Goal: Information Seeking & Learning: Compare options

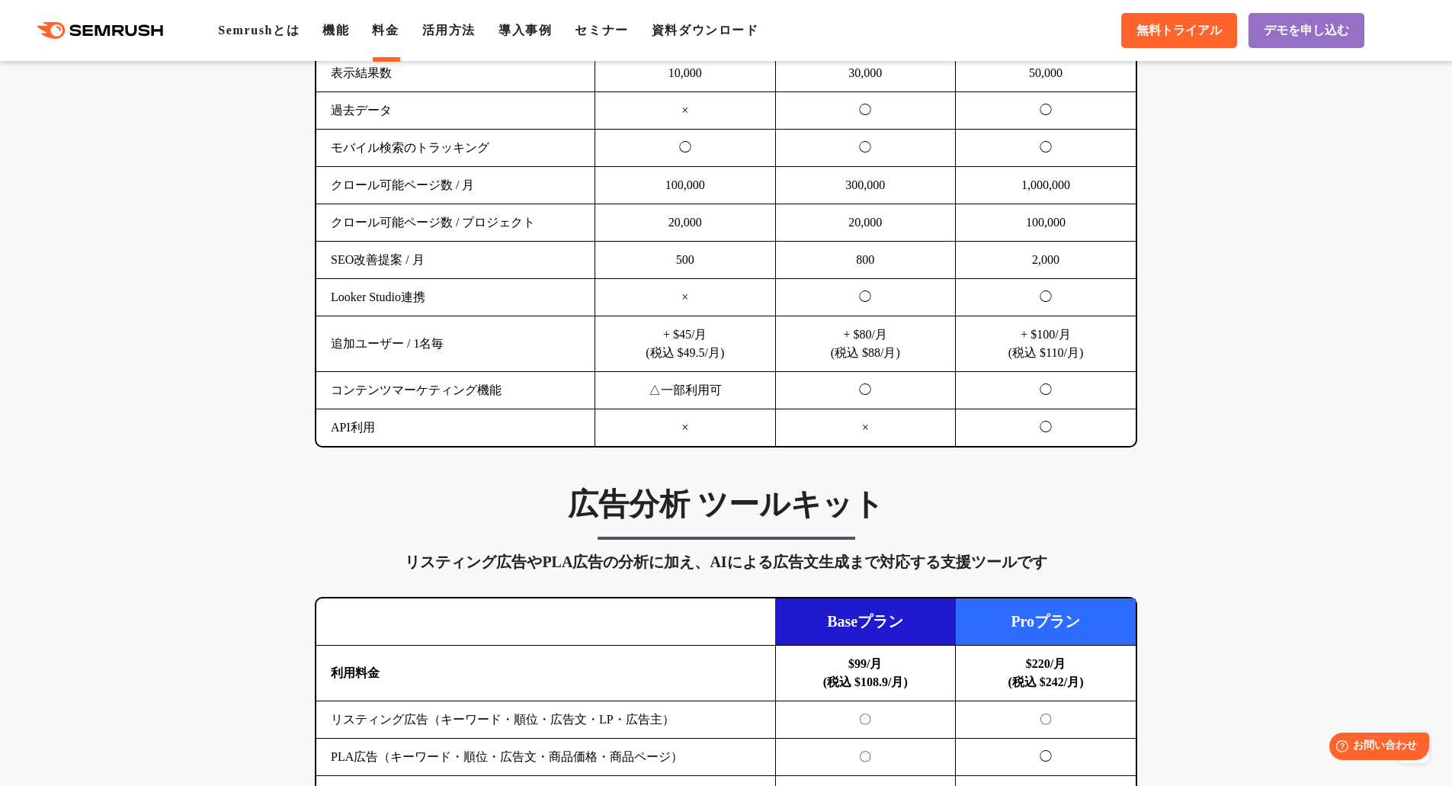
scroll to position [1448, 0]
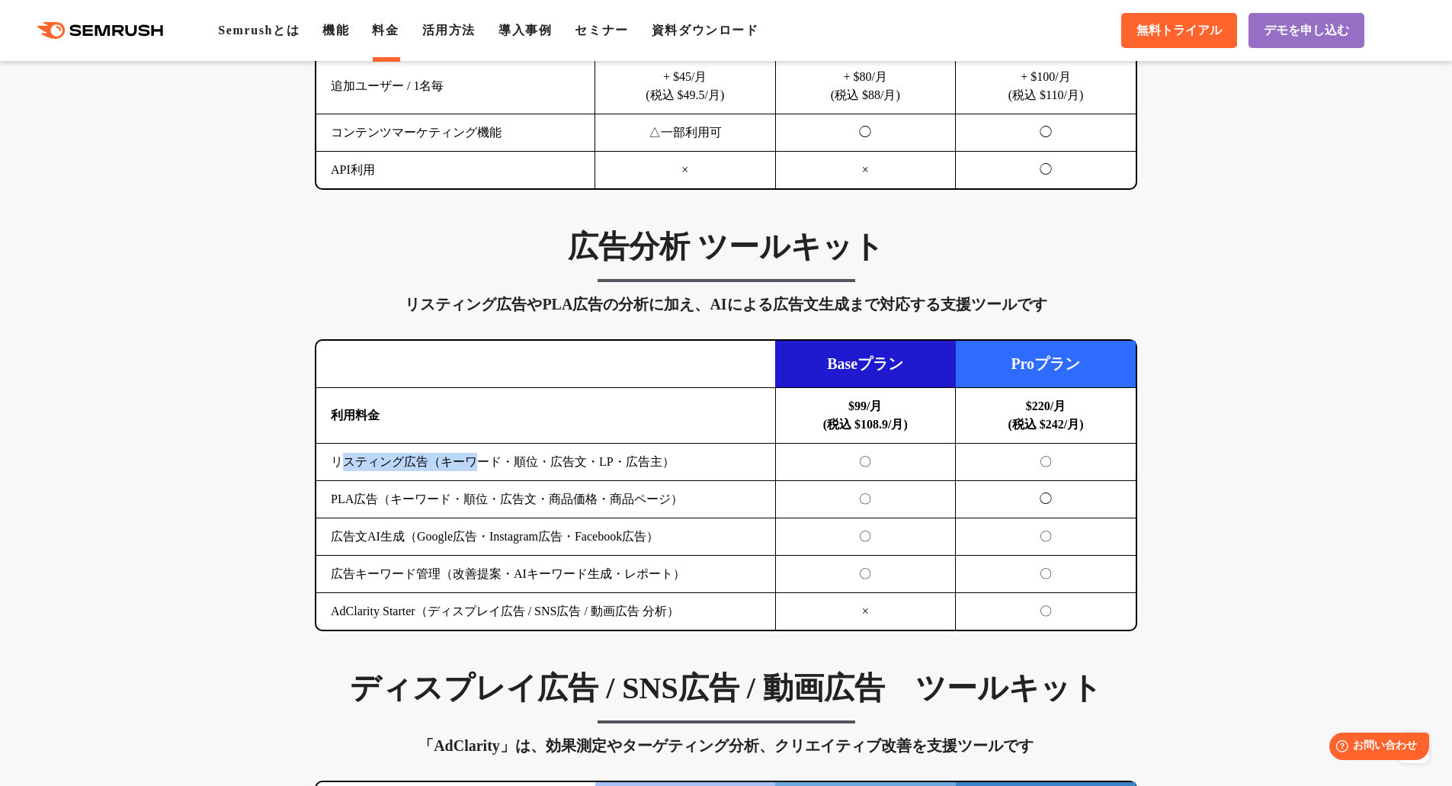
drag, startPoint x: 349, startPoint y: 462, endPoint x: 505, endPoint y: 462, distance: 156.2
click at [500, 462] on td "リスティング広告（キーワード・順位・広告文・LP・広告主）" at bounding box center [545, 462] width 459 height 37
click at [516, 462] on td "リスティング広告（キーワード・順位・広告文・LP・広告主）" at bounding box center [545, 462] width 459 height 37
drag, startPoint x: 383, startPoint y: 502, endPoint x: 572, endPoint y: 495, distance: 188.4
click at [565, 495] on td "PLA広告（キーワード・順位・広告文・商品価格・商品ページ）" at bounding box center [545, 499] width 459 height 37
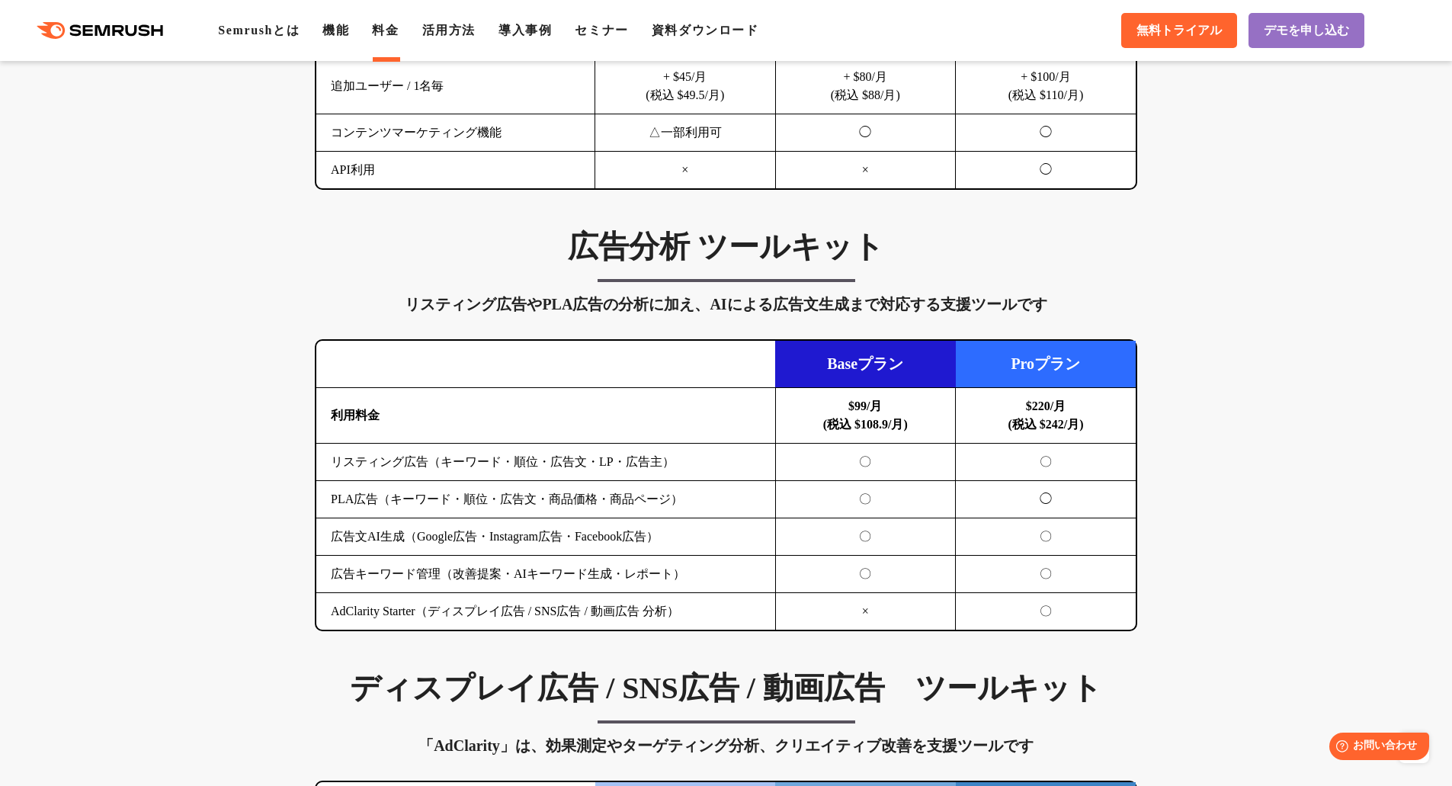
click at [572, 495] on td "PLA広告（キーワード・順位・広告文・商品価格・商品ページ）" at bounding box center [545, 499] width 459 height 37
drag, startPoint x: 501, startPoint y: 306, endPoint x: 893, endPoint y: 309, distance: 392.5
click at [893, 309] on div "リスティング広告やPLA広告の分析に加え、AIによる広告文生成まで対応する支援ツールです" at bounding box center [726, 304] width 822 height 24
click at [892, 309] on div "リスティング広告やPLA広告の分析に加え、AIによる広告文生成まで対応する支援ツールです" at bounding box center [726, 304] width 822 height 24
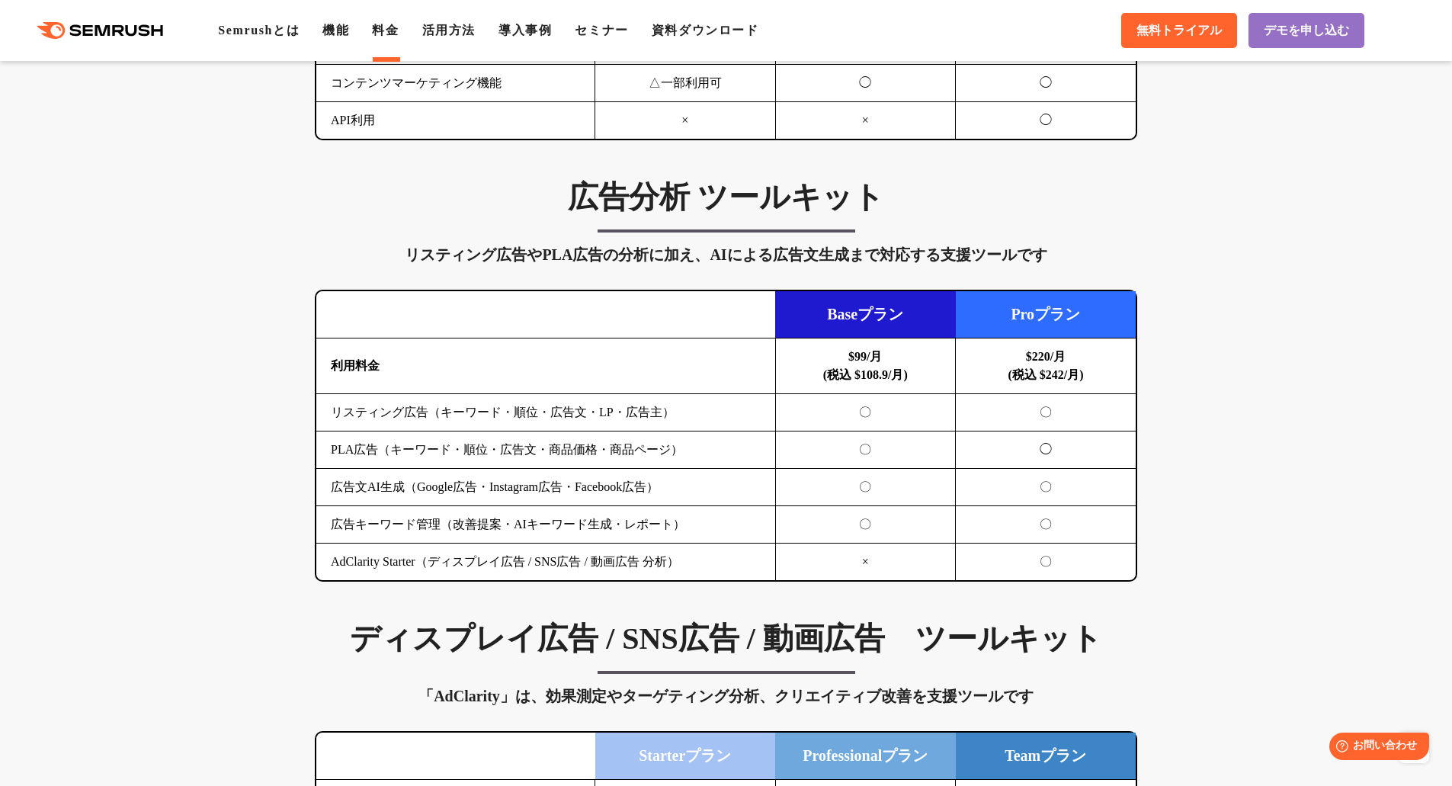
scroll to position [1524, 0]
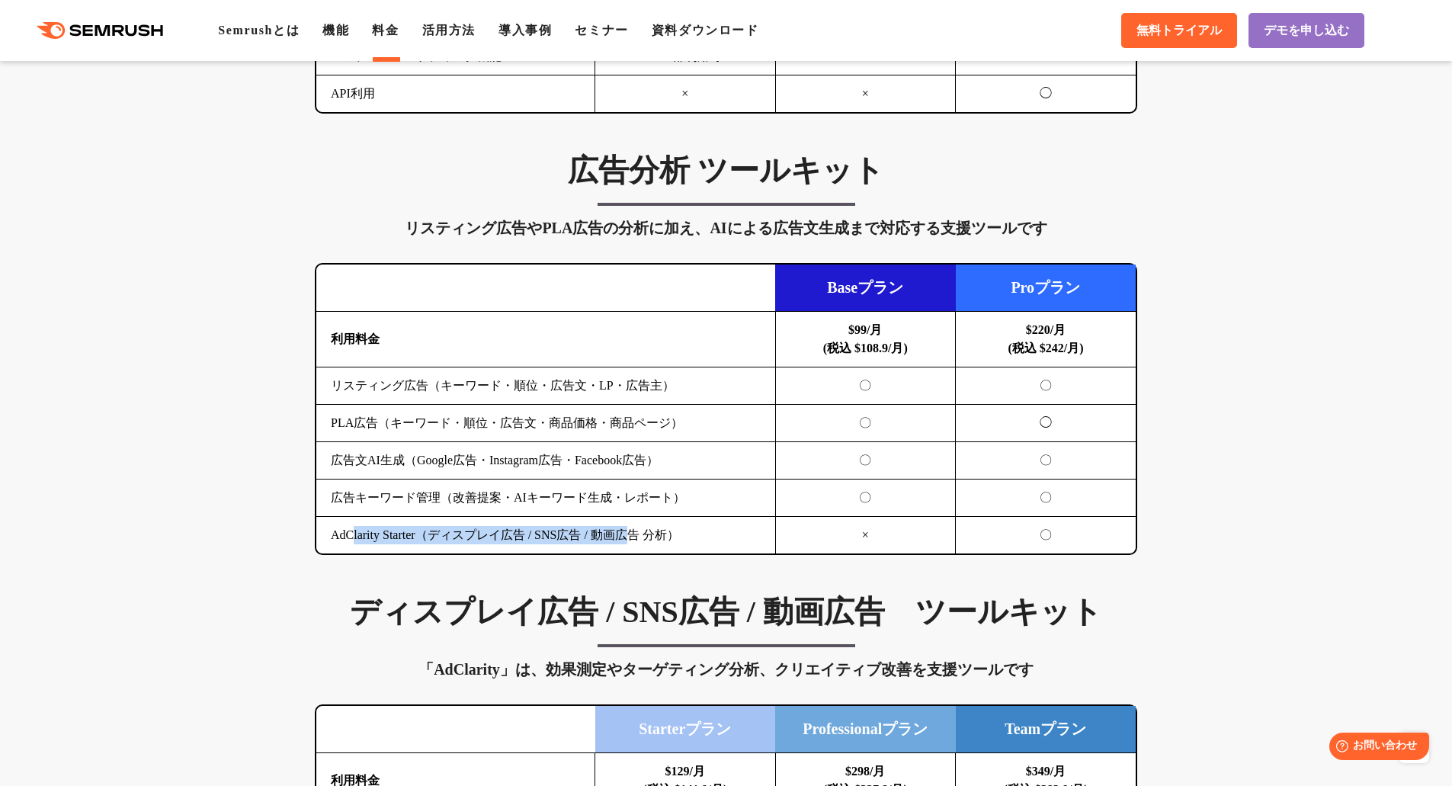
drag, startPoint x: 381, startPoint y: 536, endPoint x: 649, endPoint y: 544, distance: 268.4
click at [649, 544] on td "AdClarity Starter（ディスプレイ広告 / SNS広告 / 動画広告 分析）" at bounding box center [545, 535] width 459 height 37
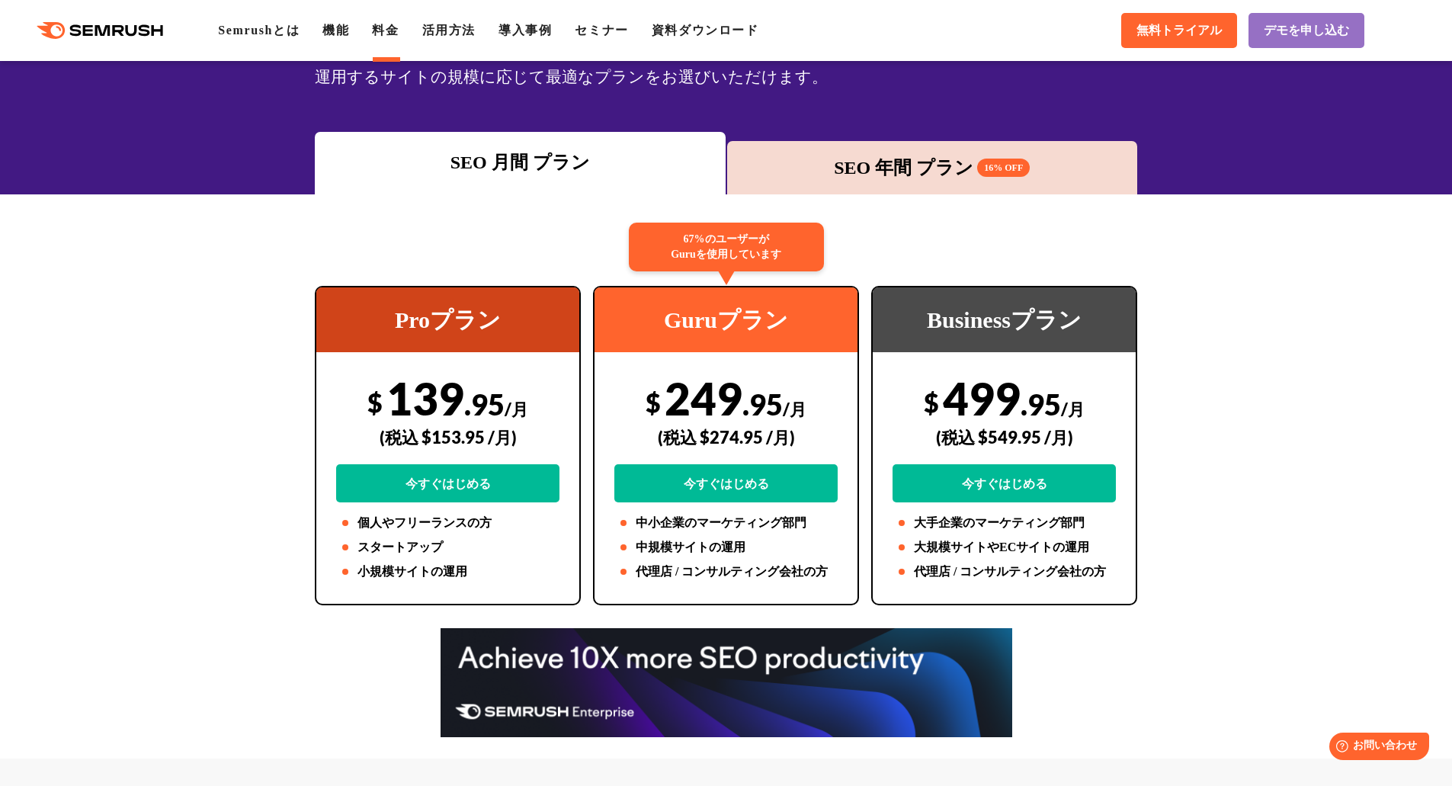
scroll to position [0, 0]
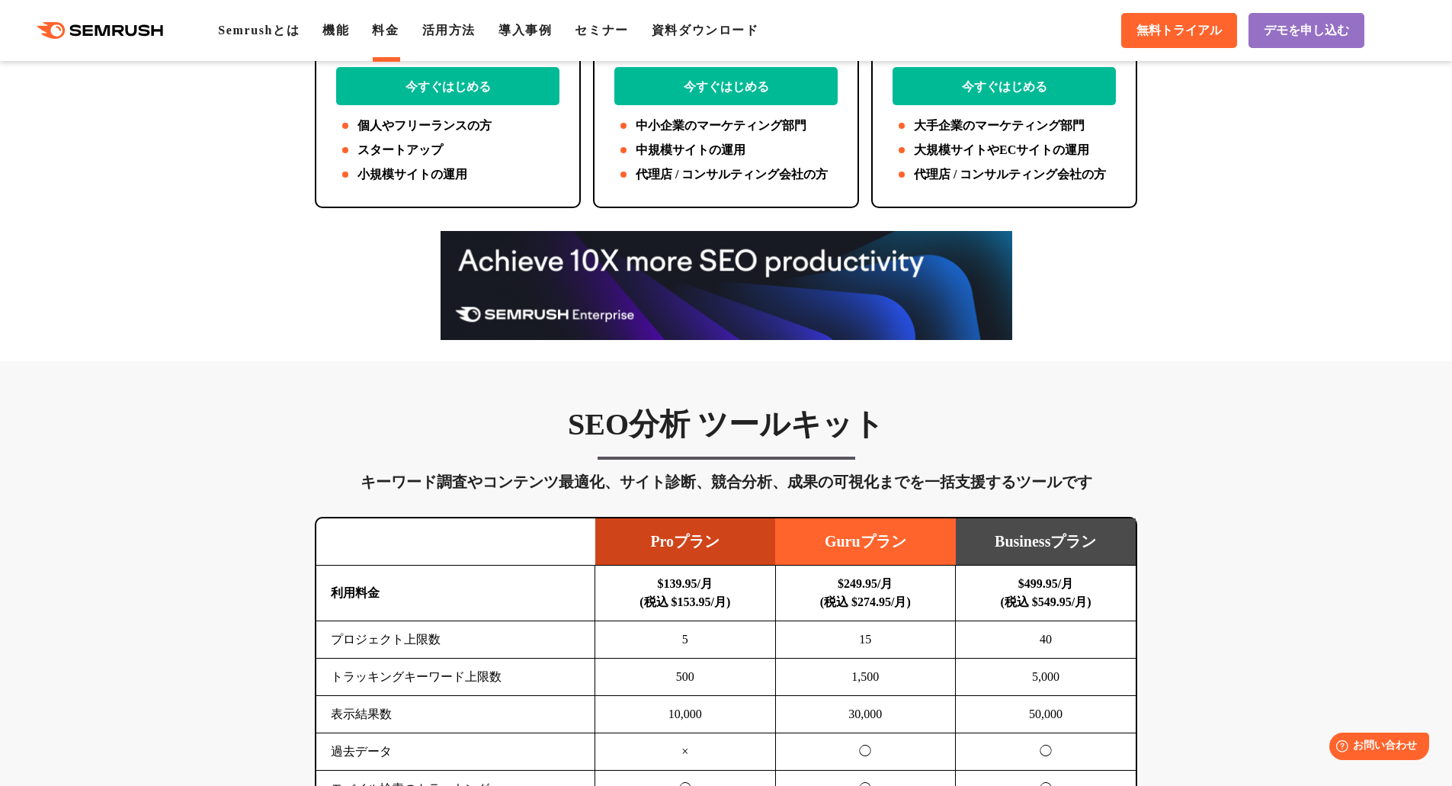
scroll to position [610, 0]
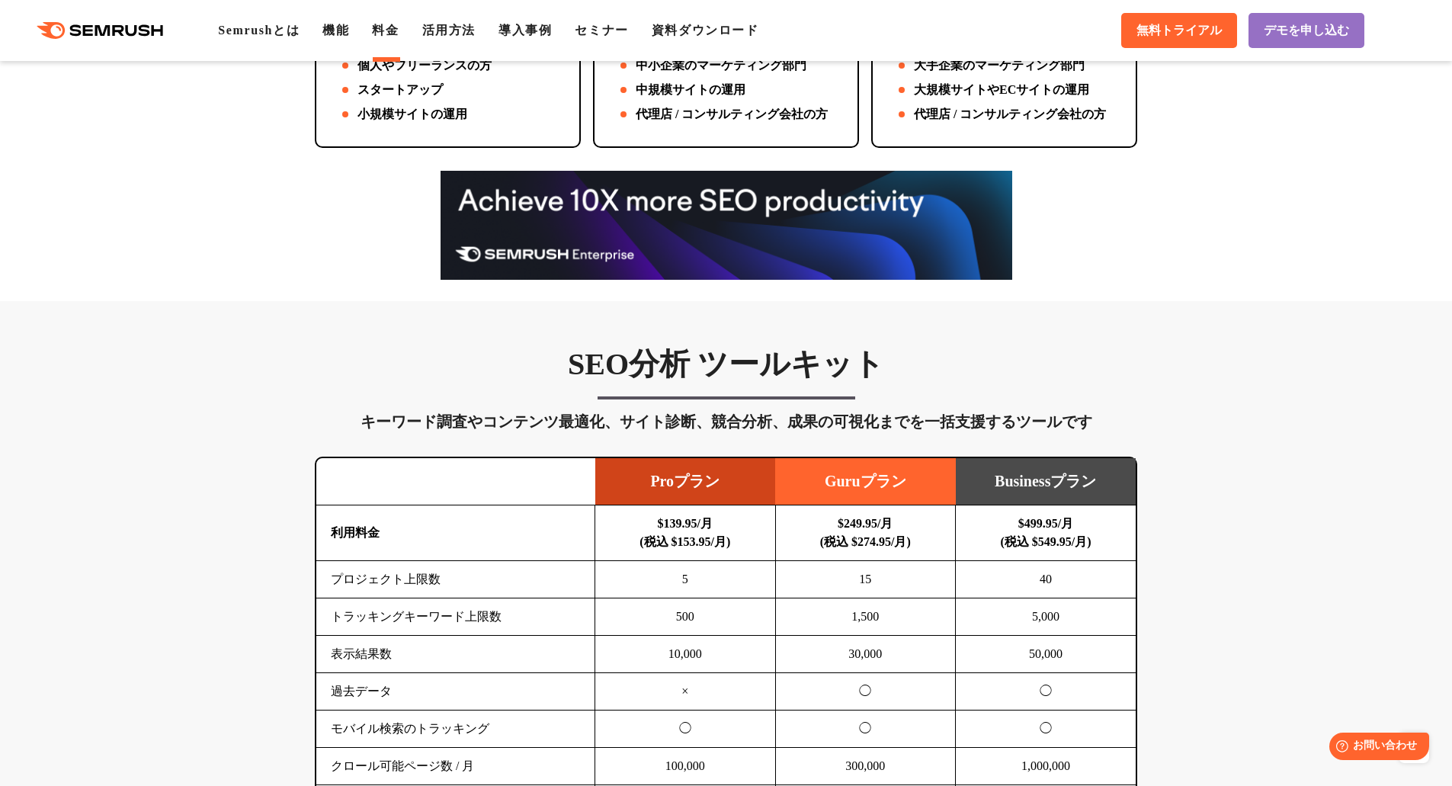
click at [673, 361] on h3 "SEO分析 ツールキット" at bounding box center [726, 364] width 822 height 38
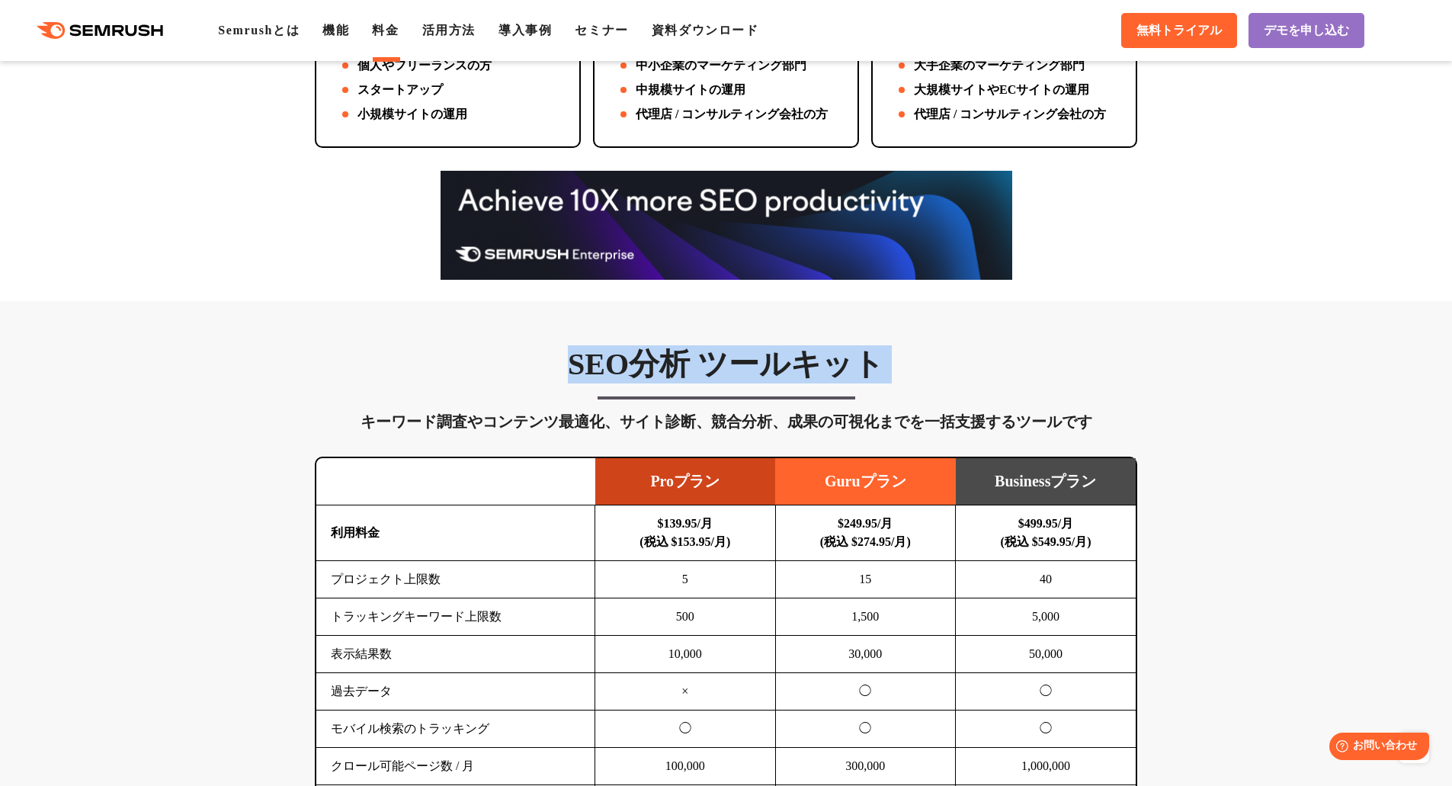
click at [674, 362] on h3 "SEO分析 ツールキット" at bounding box center [726, 364] width 822 height 38
copy div "SEO分析 ツールキット"
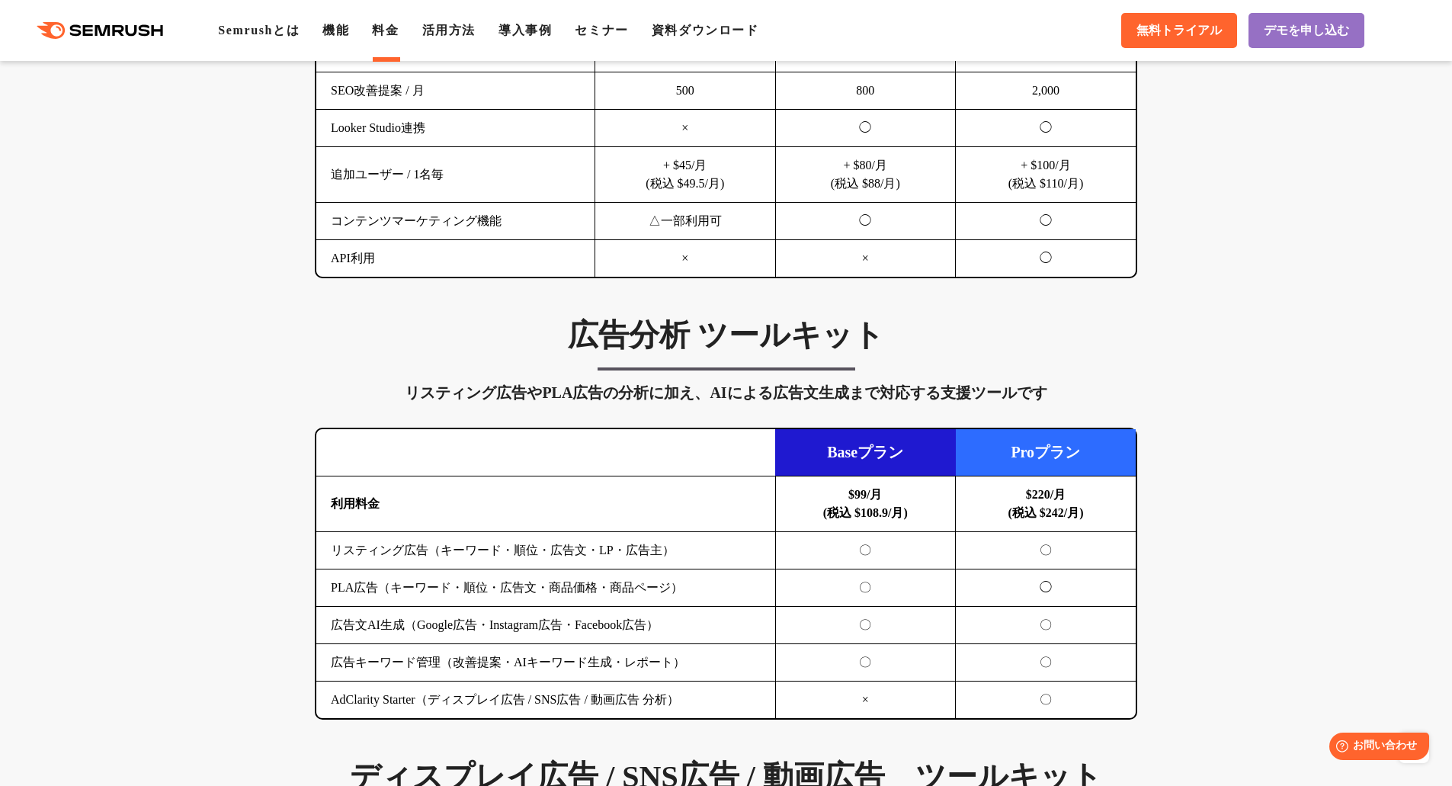
scroll to position [1448, 0]
